Goal: Find specific page/section: Find specific page/section

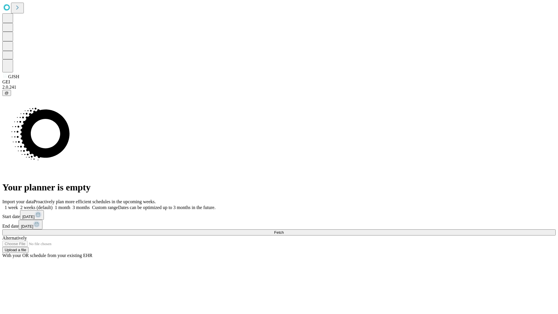
click at [283, 230] on span "Fetch" at bounding box center [279, 232] width 10 height 4
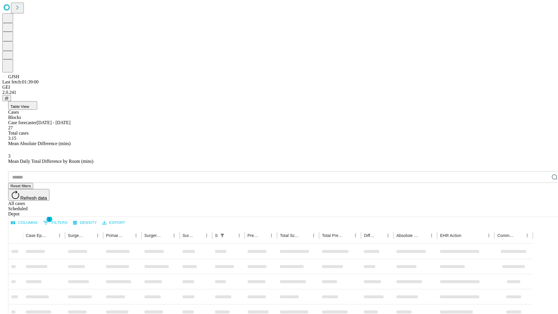
click at [542, 211] on div "Depot" at bounding box center [284, 213] width 553 height 5
